Goal: Information Seeking & Learning: Find specific fact

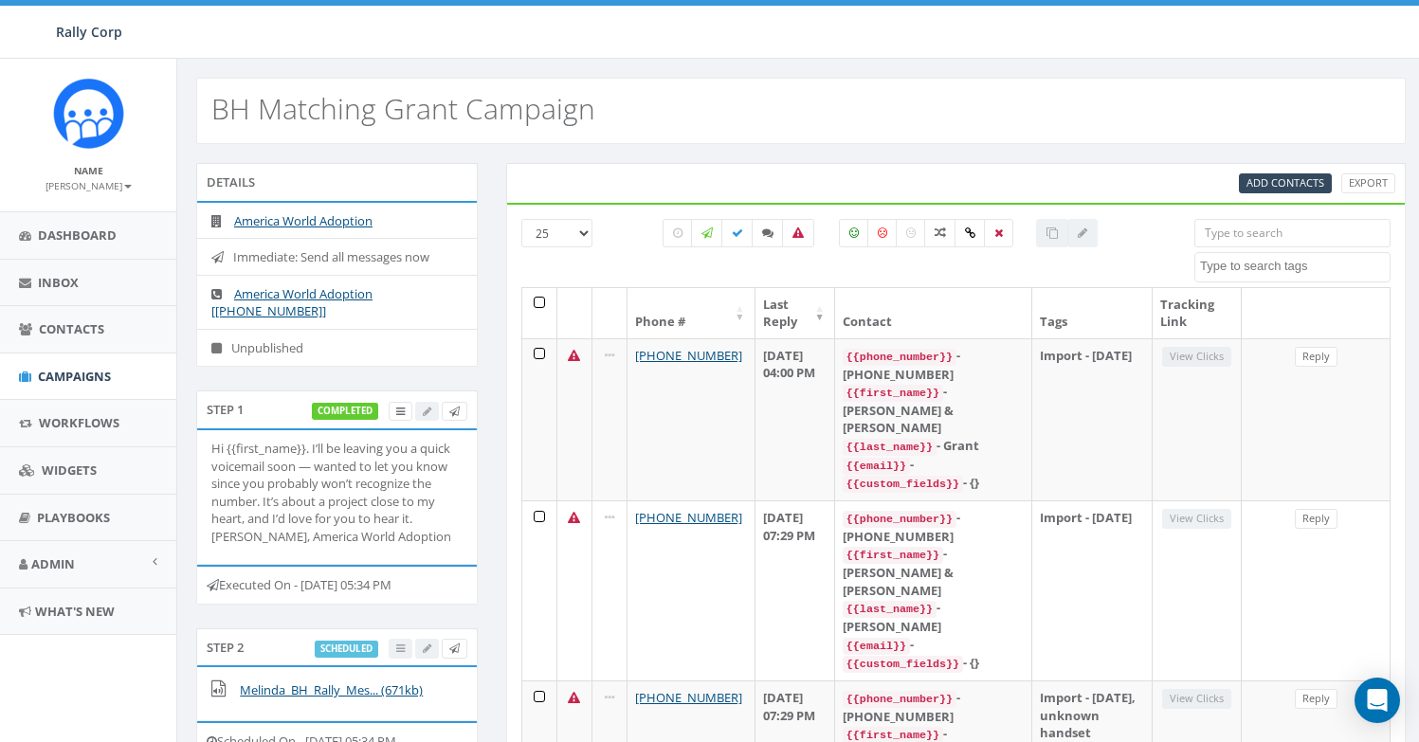
select select
click at [1242, 247] on div "Attended Ballroom Date Set developer Donor Do Not Contact Follow up FUB hello I…" at bounding box center [1292, 251] width 196 height 64
click at [1241, 233] on input "search" at bounding box center [1292, 233] width 196 height 28
paste input "+16142711518"
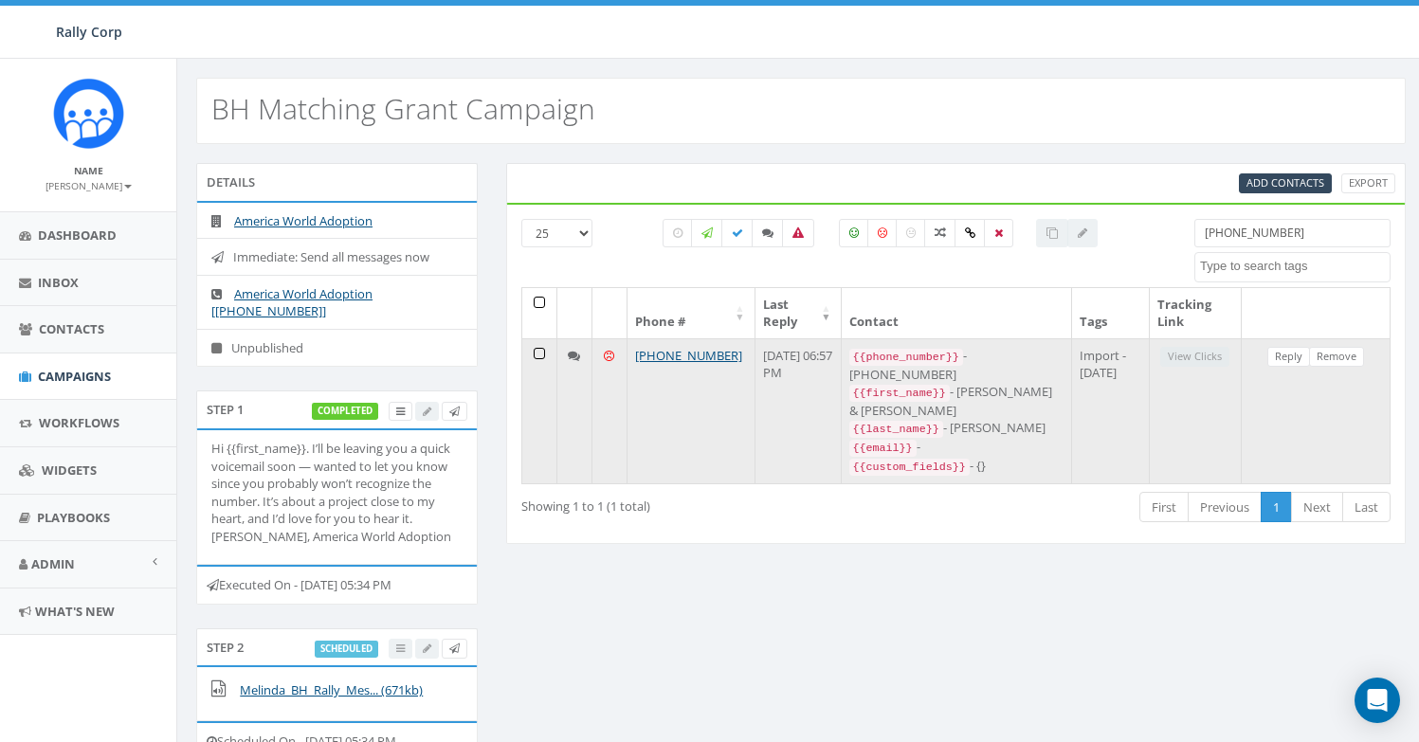
click at [900, 409] on div "{{first_name}} - Lawrence & Janelle" at bounding box center [956, 401] width 214 height 36
copy div "Lawrence"
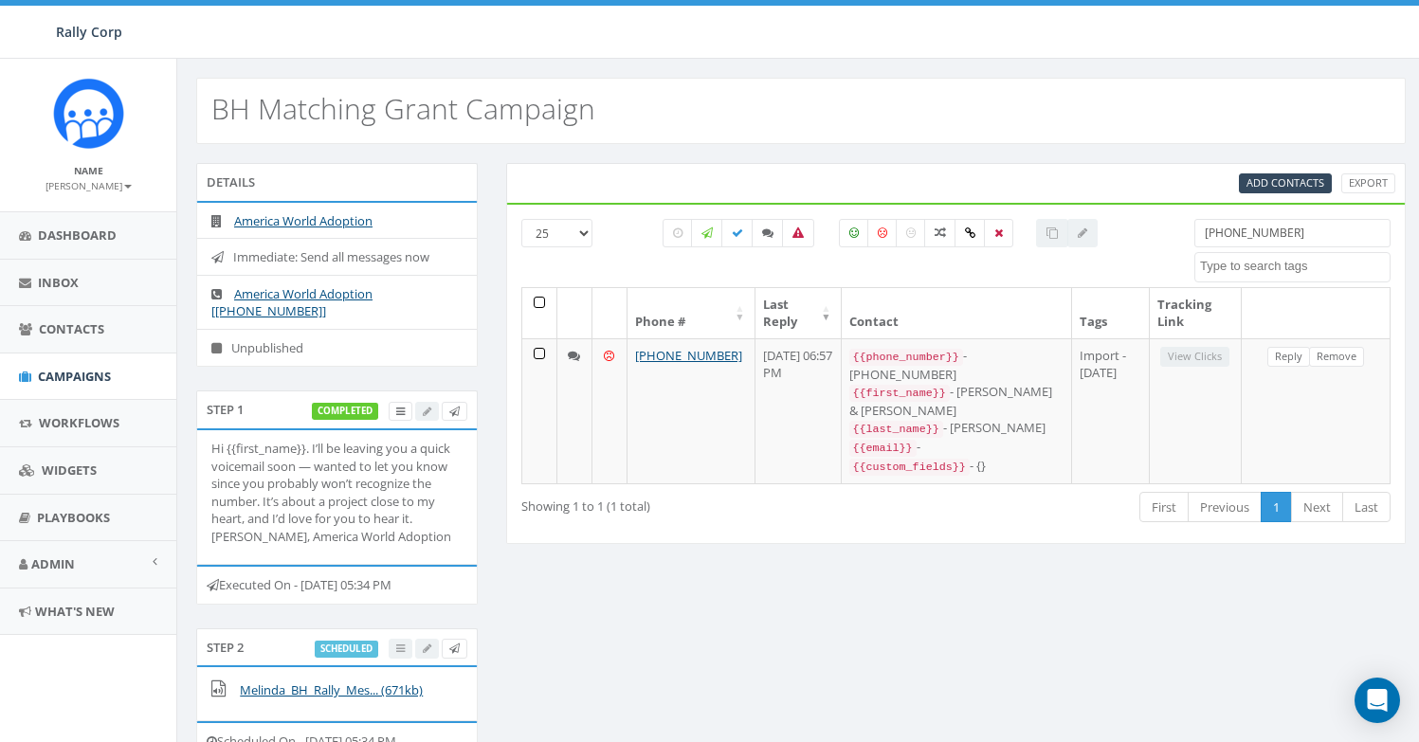
click at [1221, 223] on input "+16142711518" at bounding box center [1292, 233] width 196 height 28
paste input "89241977"
type input "[PHONE_NUMBER]"
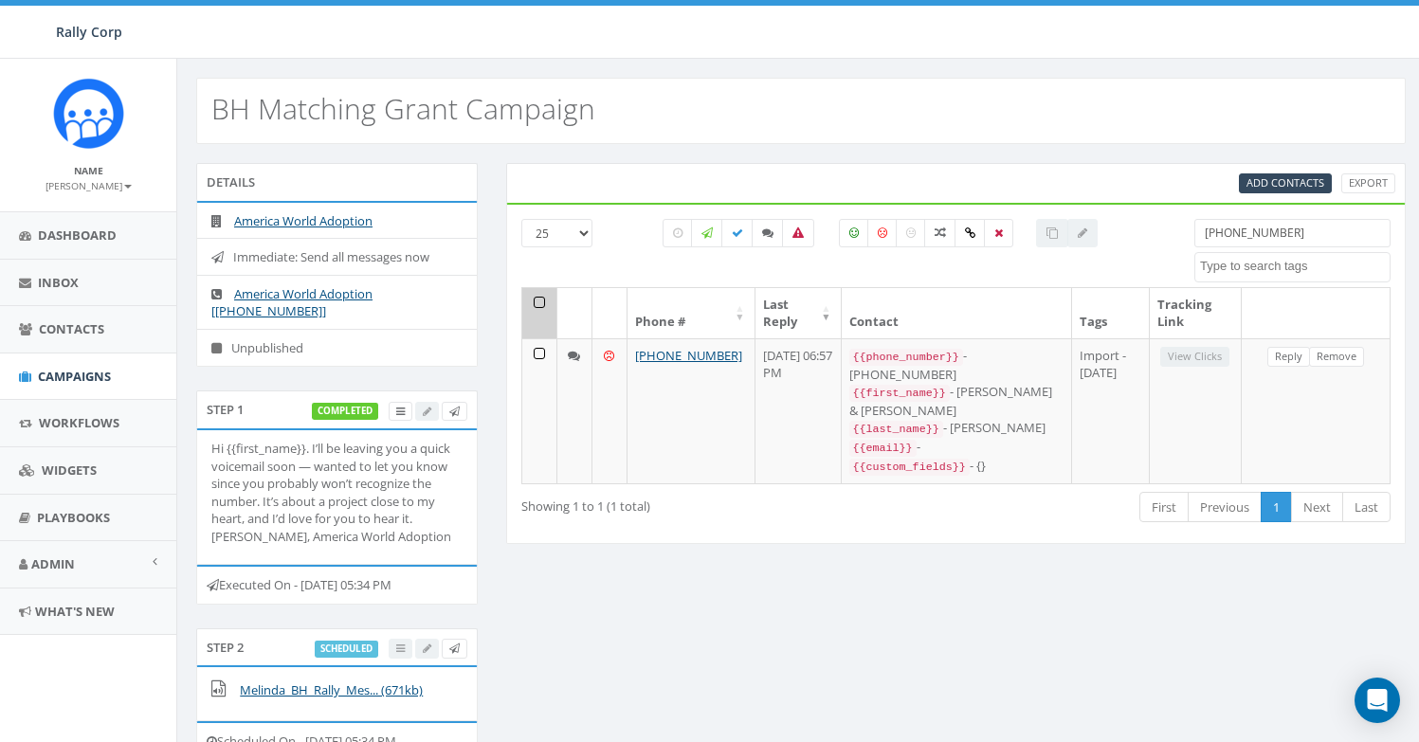
click at [1232, 232] on input "[PHONE_NUMBER]" at bounding box center [1292, 233] width 196 height 28
click at [1231, 232] on input "[PHONE_NUMBER]" at bounding box center [1292, 233] width 196 height 28
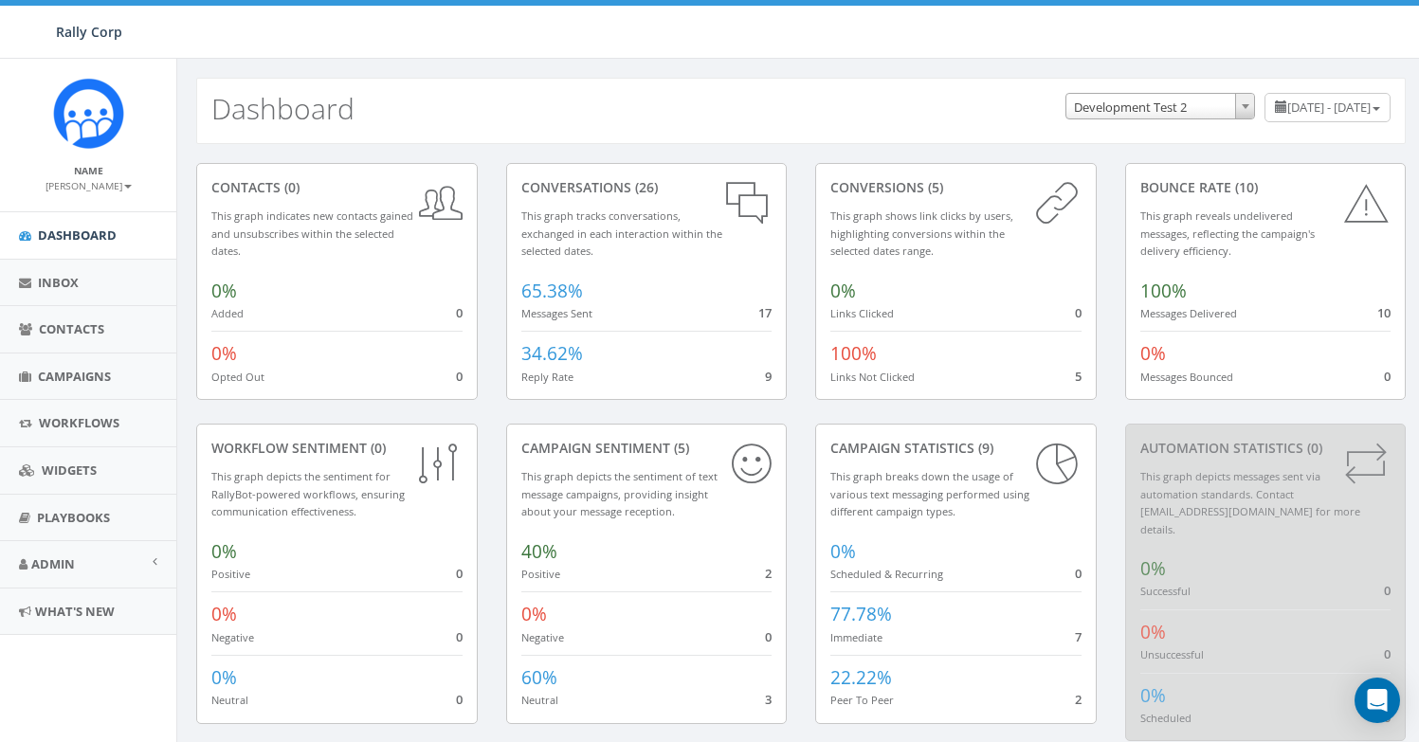
select select "395"
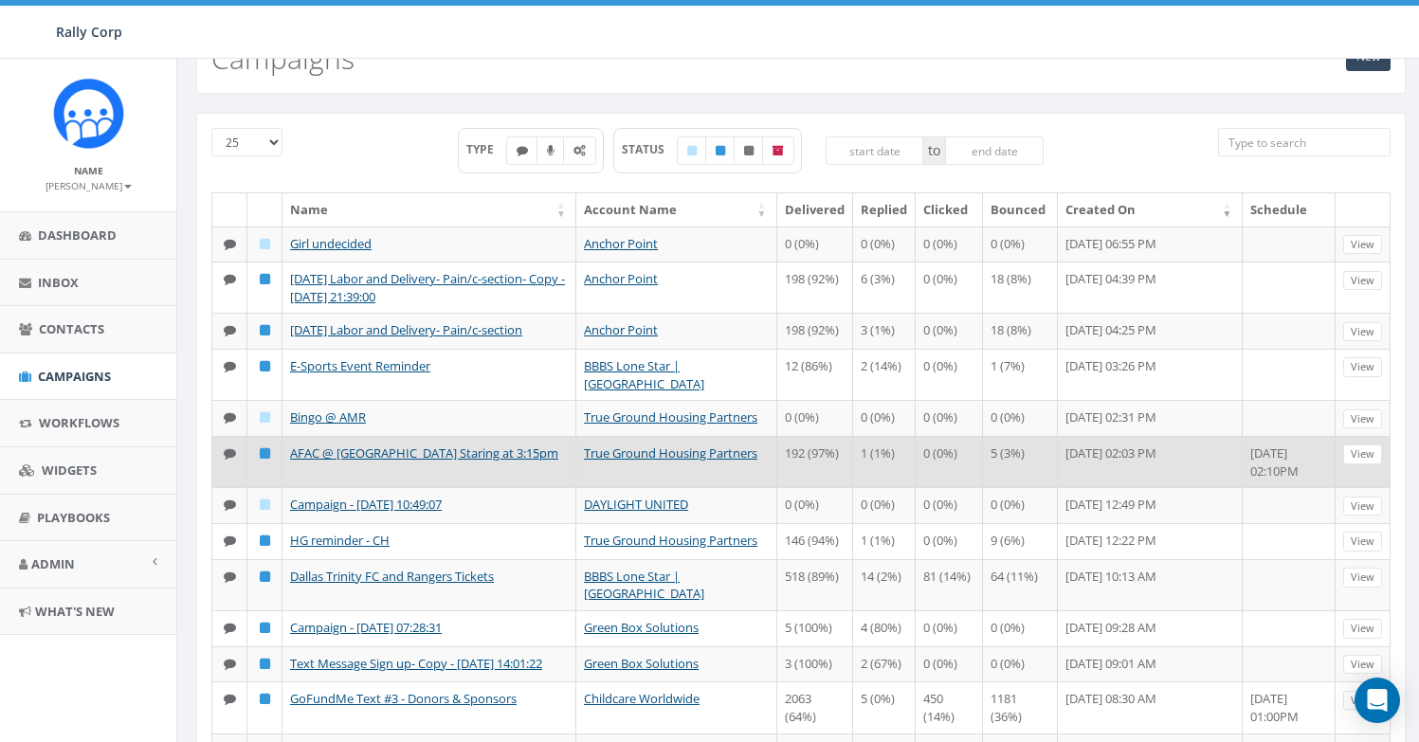
scroll to position [164, 0]
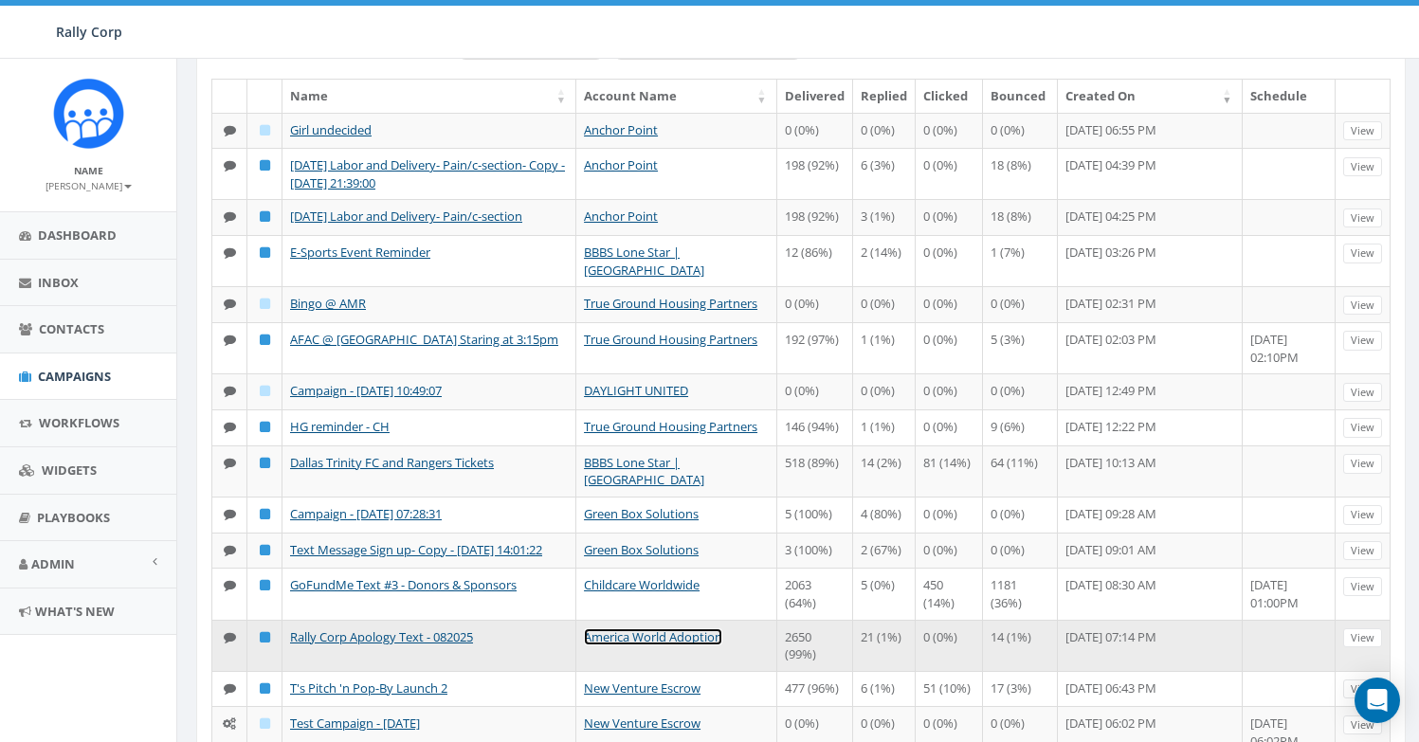
click at [673, 640] on link "America World Adoption" at bounding box center [653, 636] width 138 height 17
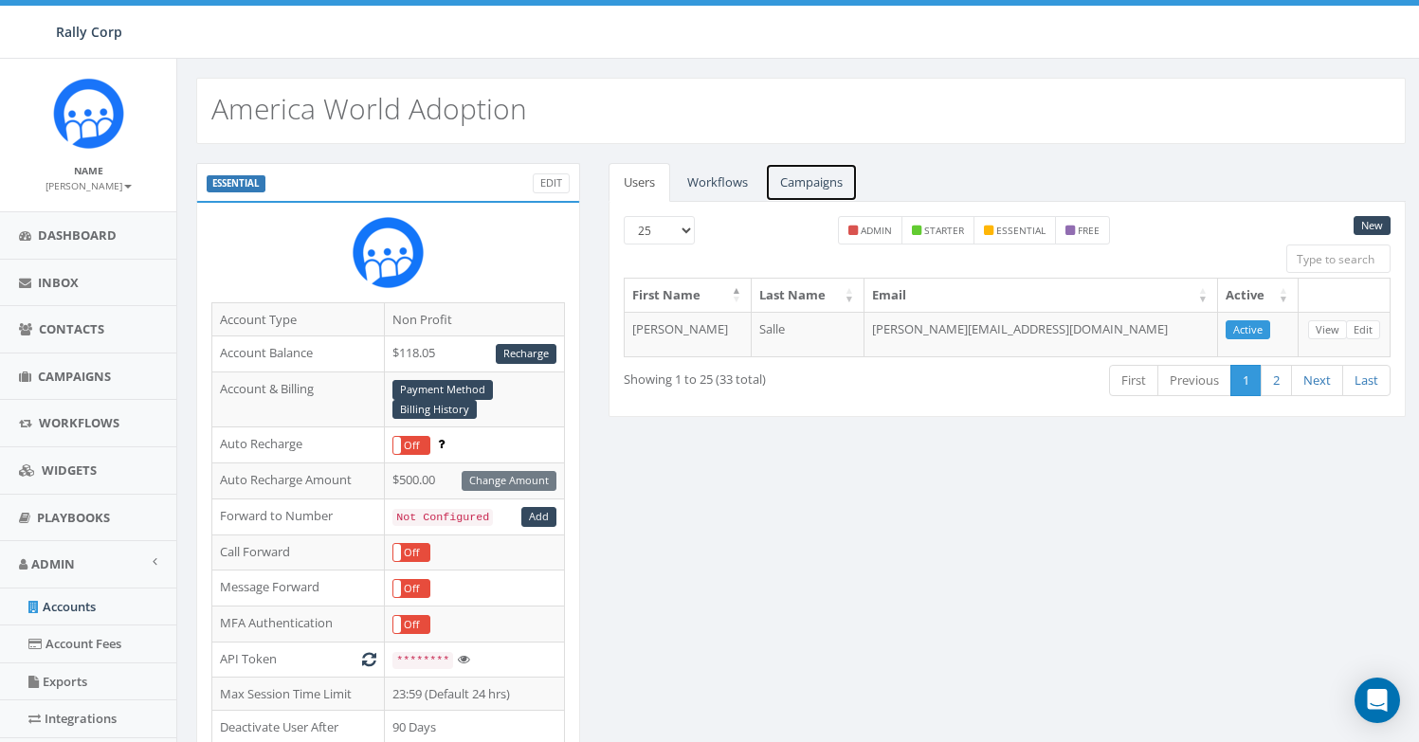
click at [786, 184] on link "Campaigns" at bounding box center [811, 182] width 93 height 39
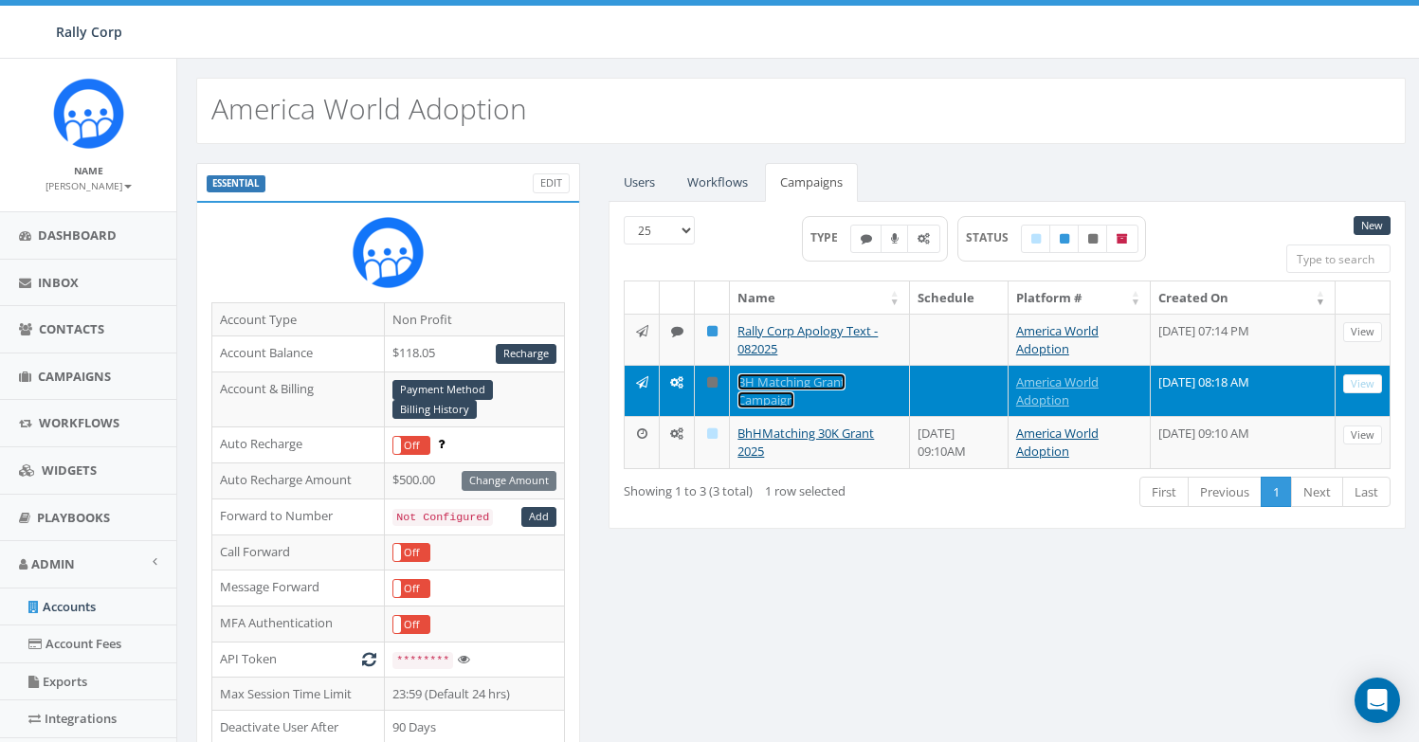
click at [764, 387] on link "BH Matching Grant Campaign" at bounding box center [791, 390] width 108 height 35
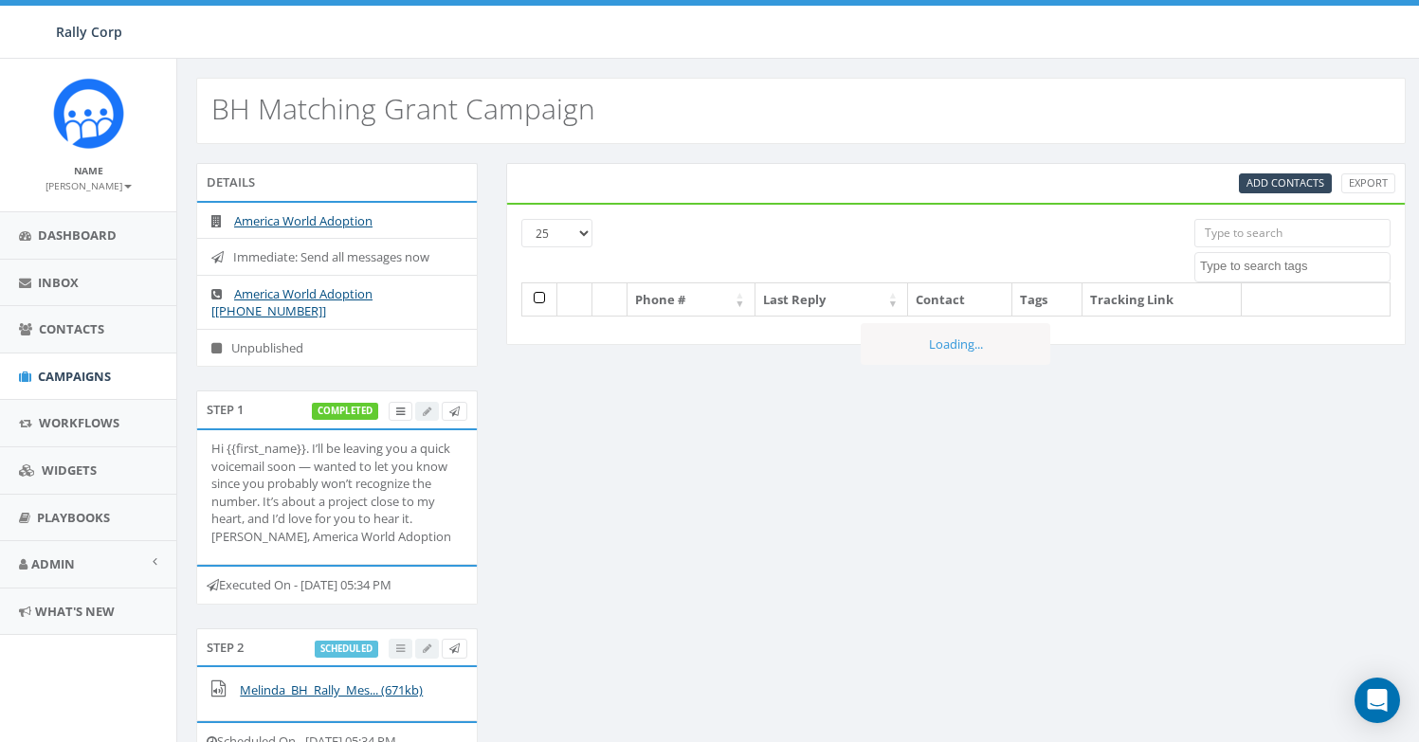
select select
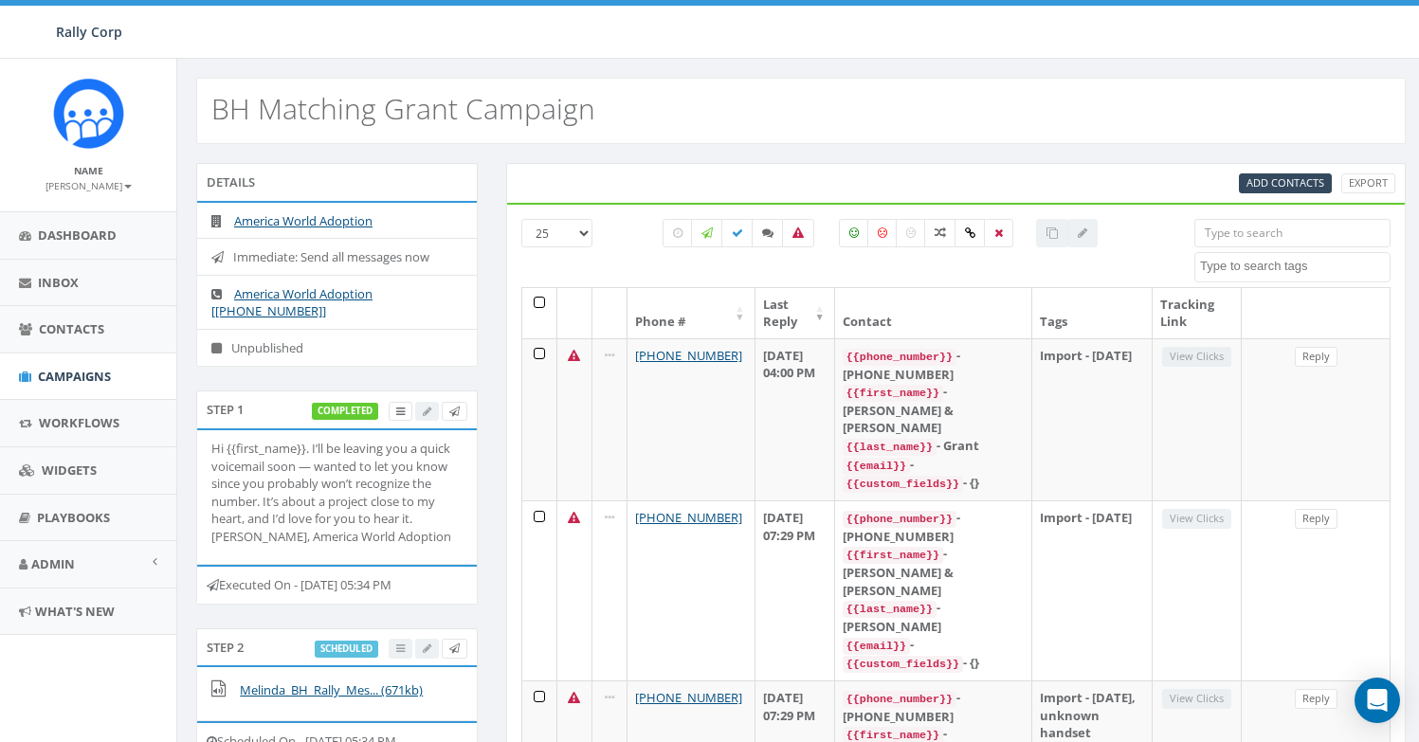
click at [1244, 231] on input "search" at bounding box center [1292, 233] width 196 height 28
click at [1239, 227] on input "search" at bounding box center [1292, 233] width 196 height 28
paste input "+16189241977"
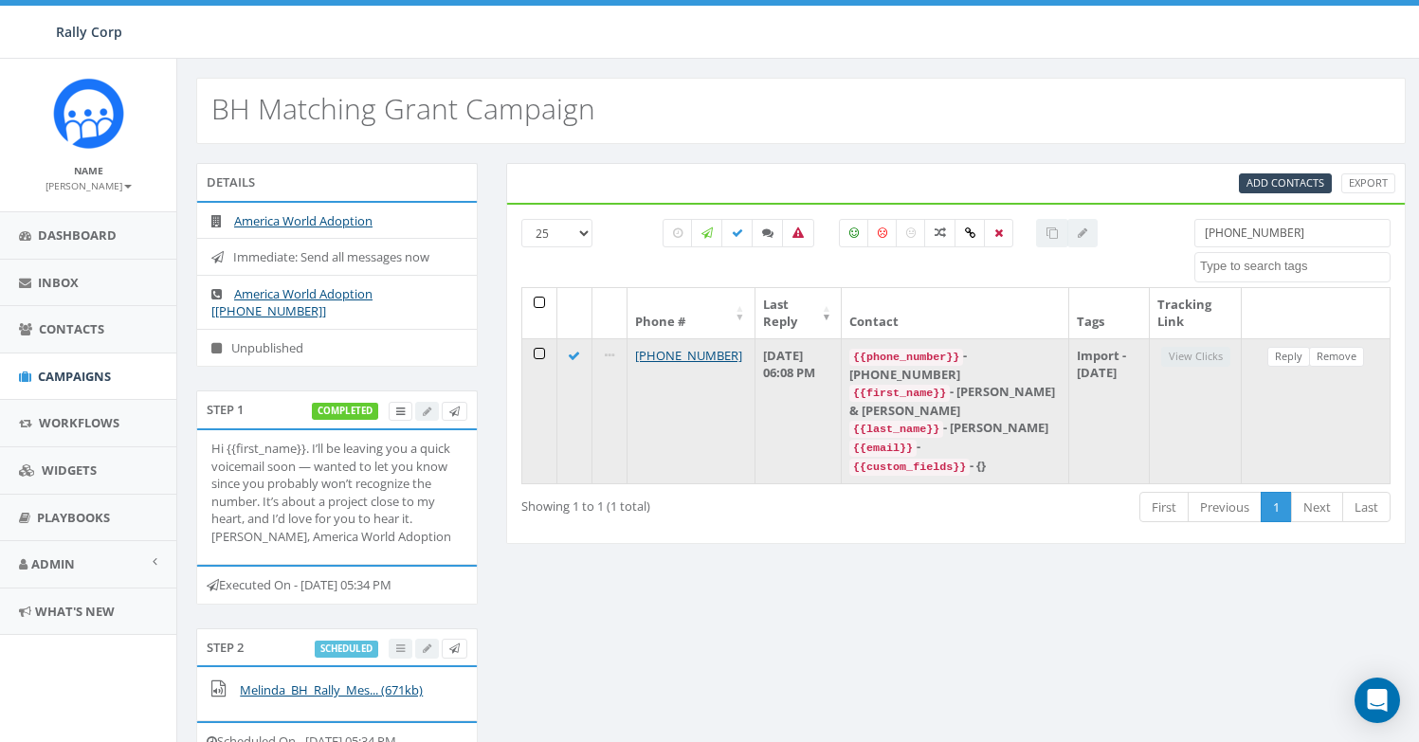
type input "+16189241977"
click at [1008, 390] on div "{{first_name}} - Robert & Amanda" at bounding box center [954, 401] width 211 height 36
copy div "Robert"
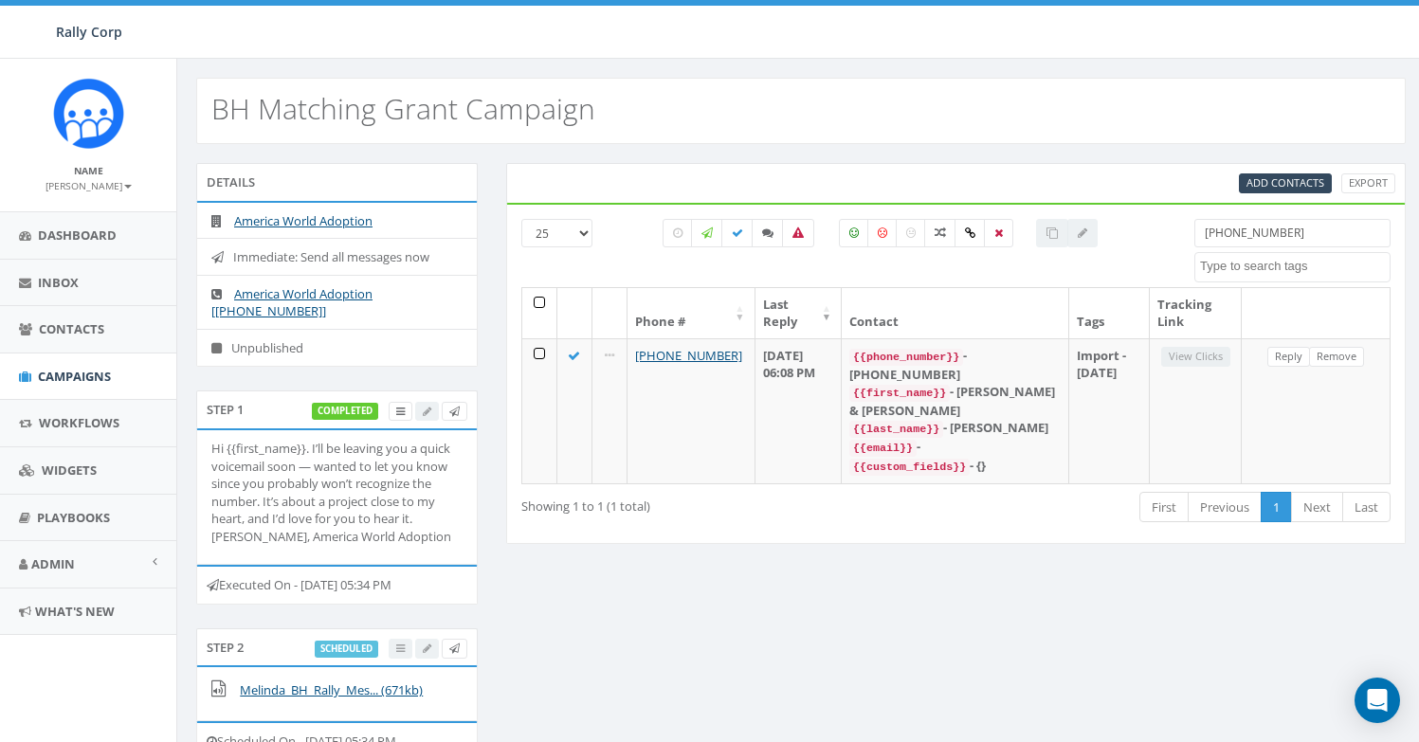
click at [1231, 240] on input "+16189241977" at bounding box center [1292, 233] width 196 height 28
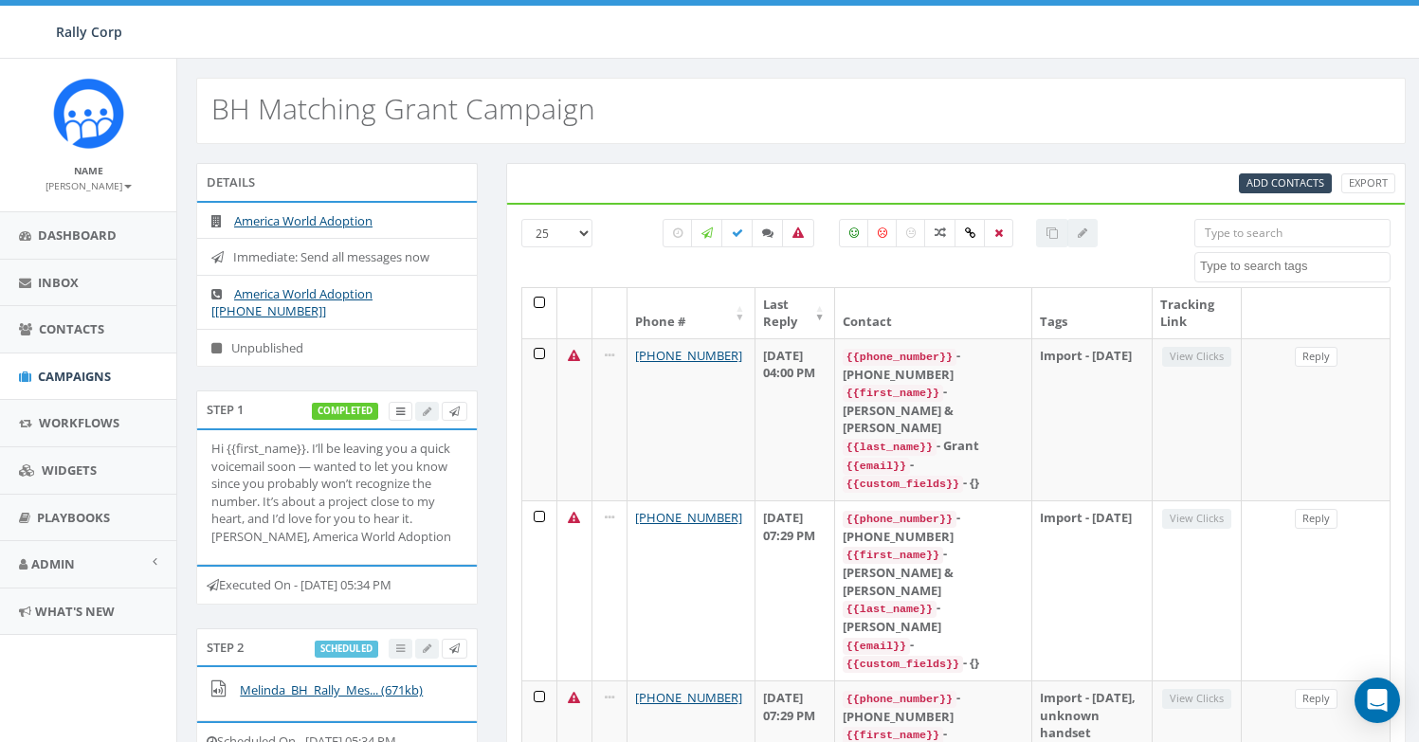
click at [640, 86] on div "BH Matching Grant Campaign" at bounding box center [800, 111] width 1209 height 66
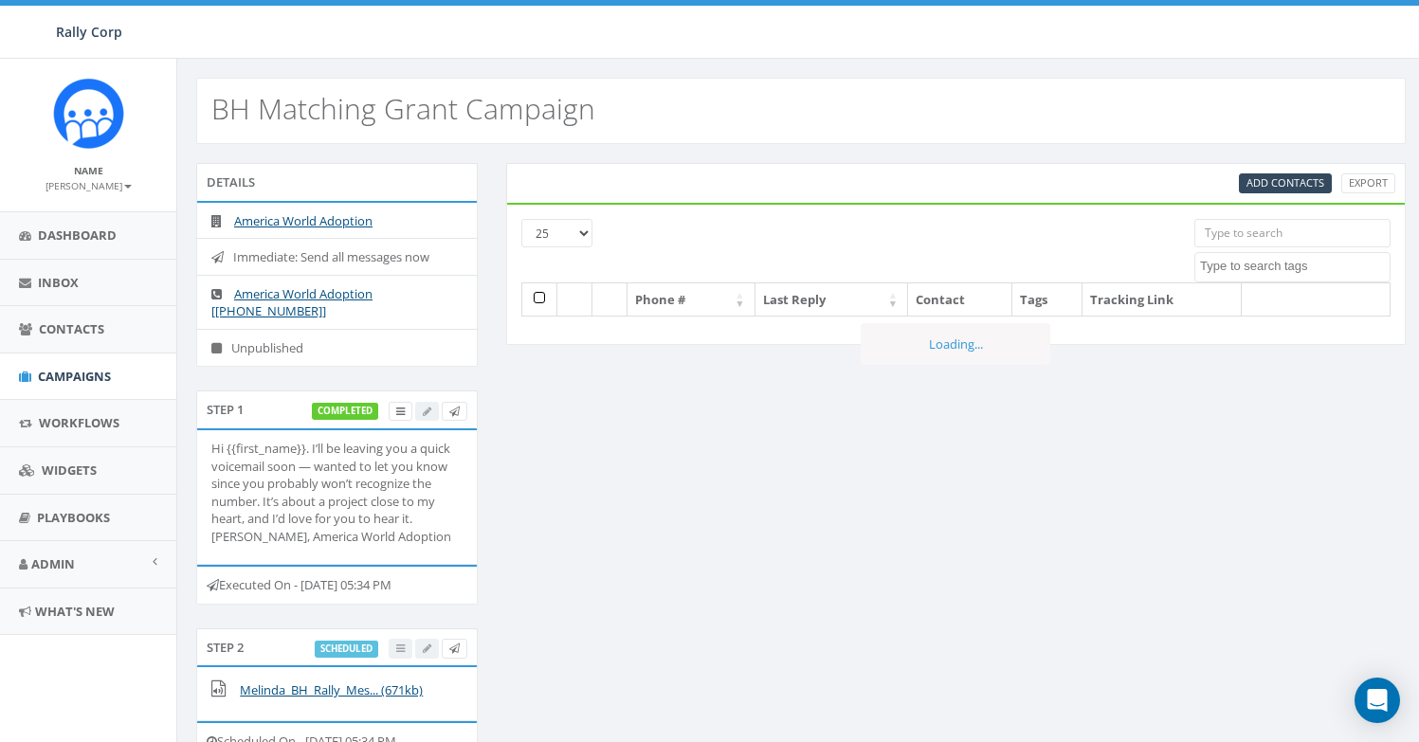
select select
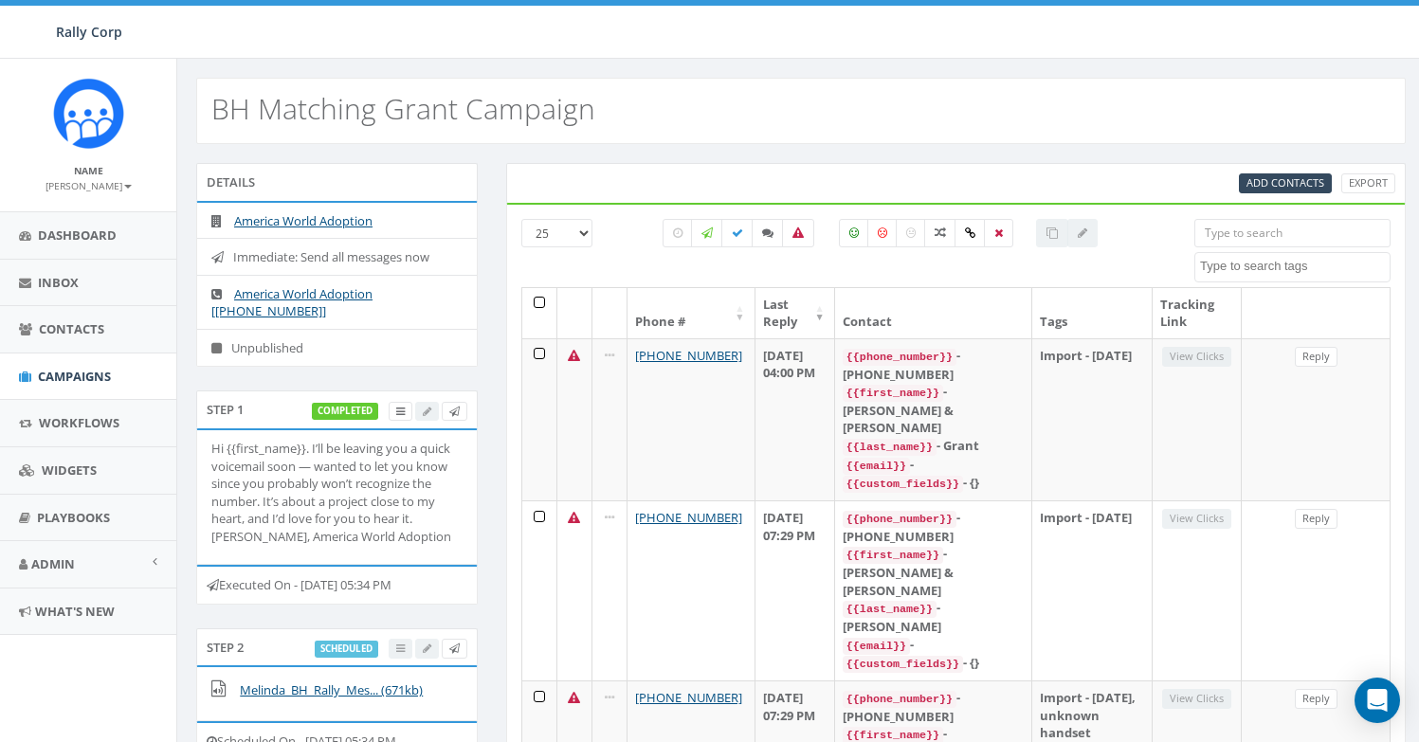
click at [1256, 243] on input "search" at bounding box center [1292, 233] width 196 height 28
paste input "[PHONE_NUMBER]"
type input "[PHONE_NUMBER]"
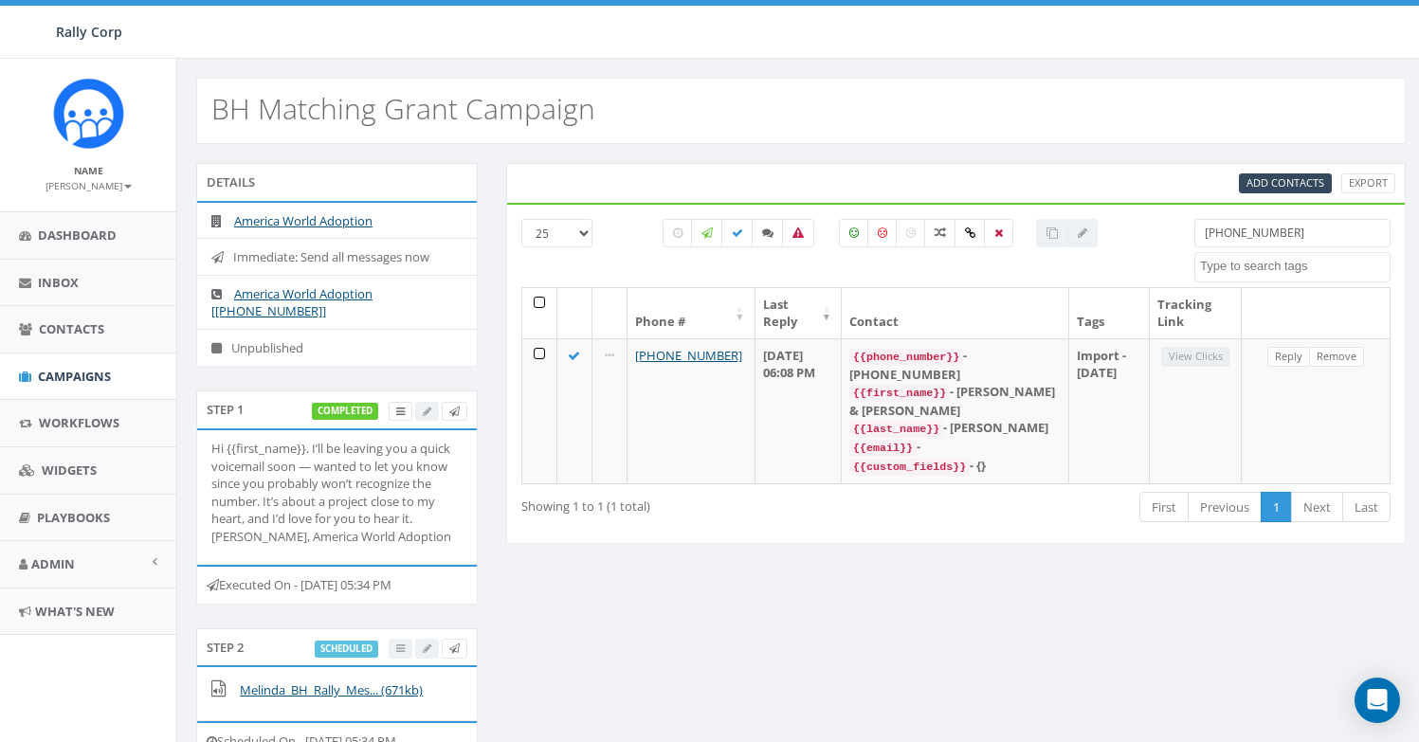
click at [1238, 232] on input "+16189241977" at bounding box center [1292, 233] width 196 height 28
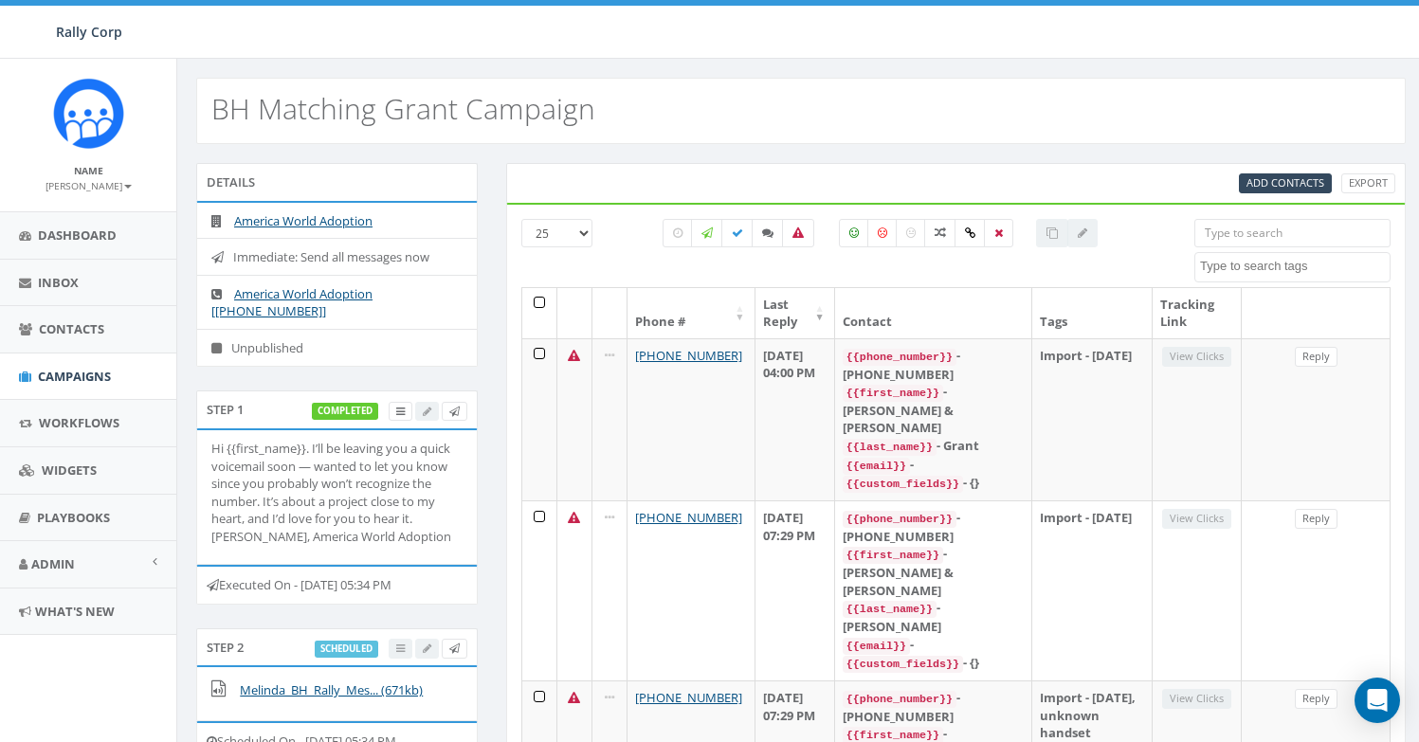
click at [1263, 240] on input "search" at bounding box center [1292, 233] width 196 height 28
paste input "+16784897632"
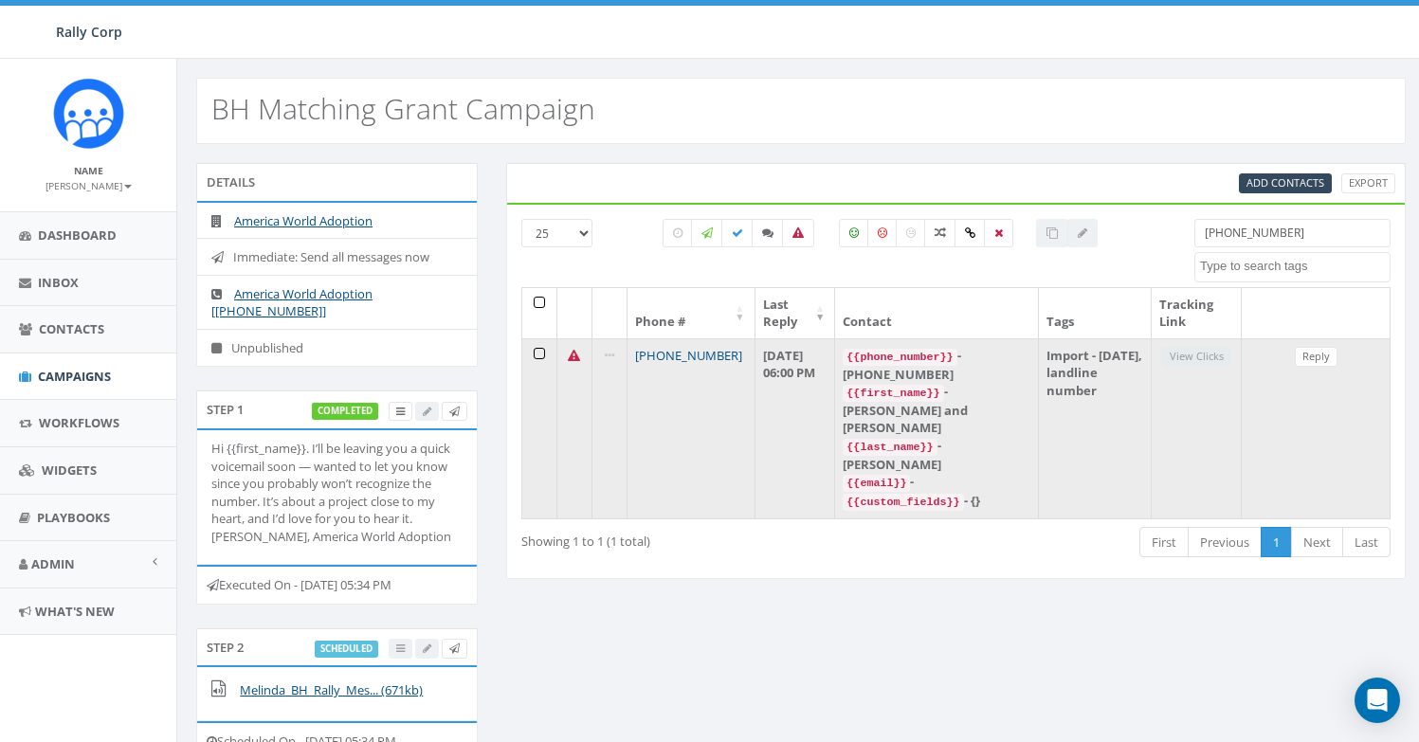
type input "+16784897632"
click at [718, 361] on link "[PHONE_NUMBER]" at bounding box center [688, 355] width 107 height 17
